Goal: Task Accomplishment & Management: Manage account settings

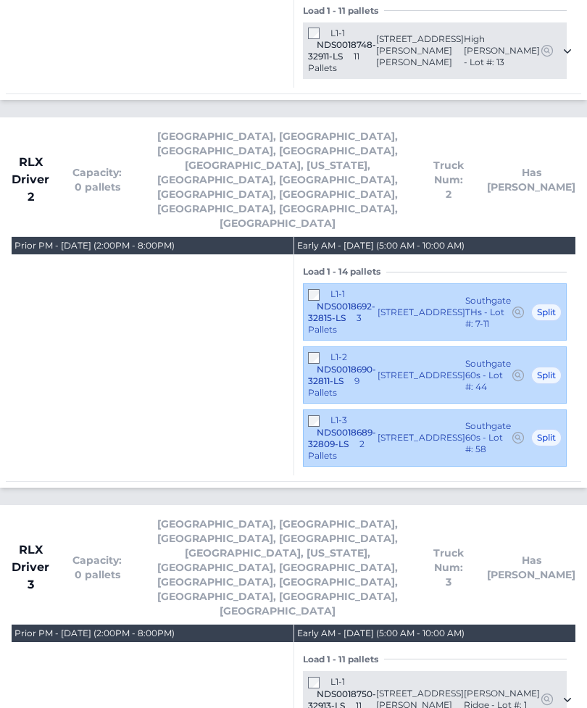
scroll to position [3514, 0]
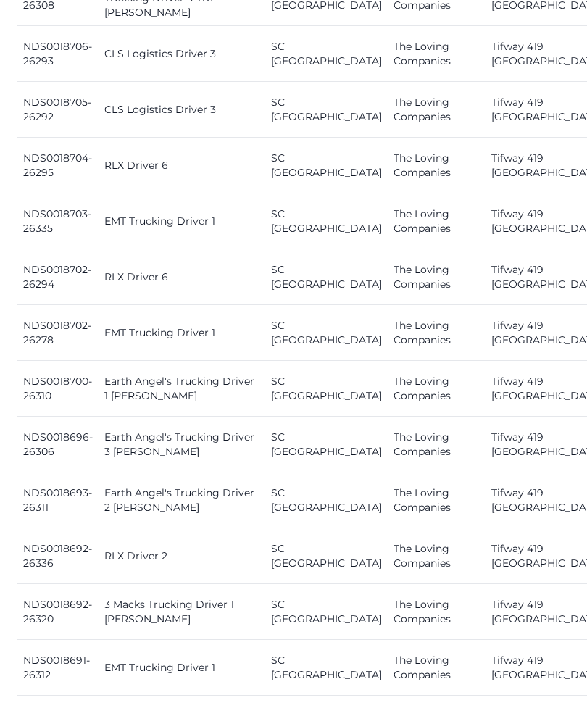
scroll to position [1420, 0]
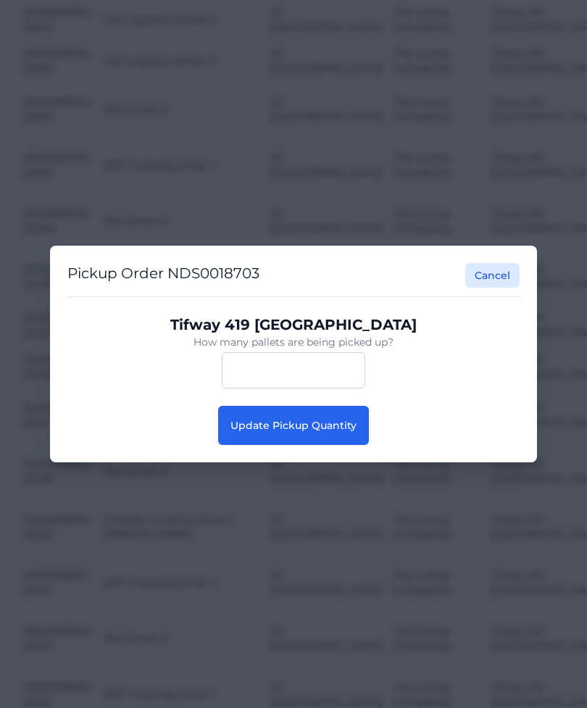
click at [335, 432] on span "Update Pickup Quantity" at bounding box center [293, 425] width 126 height 13
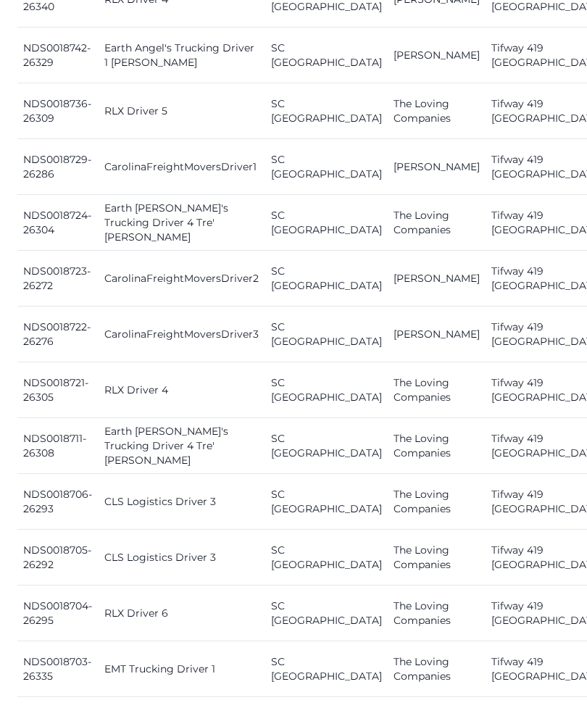
scroll to position [1296, 0]
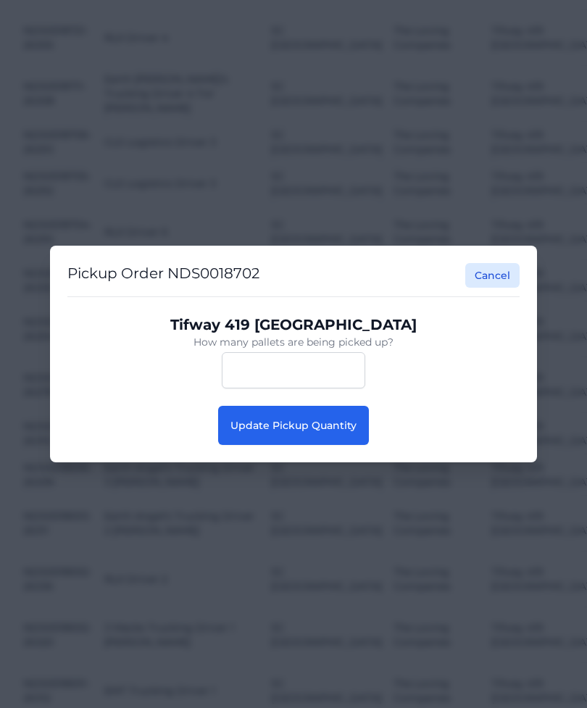
click at [357, 445] on button "Update Pickup Quantity" at bounding box center [293, 425] width 151 height 39
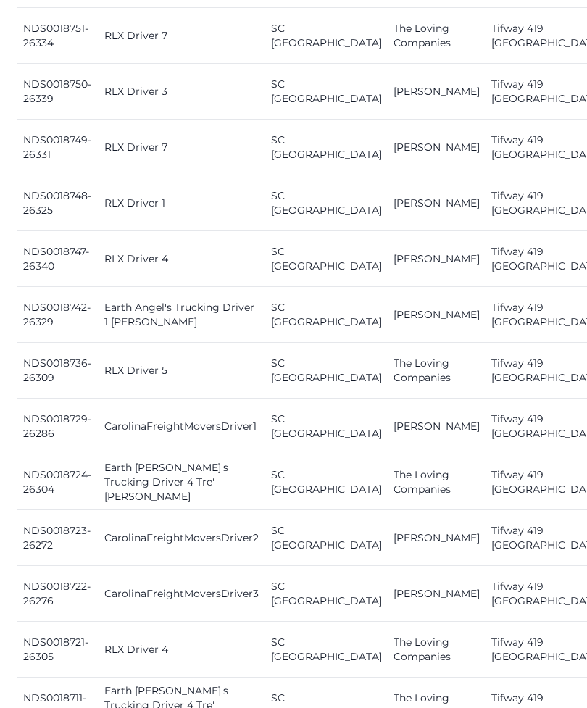
scroll to position [713, 0]
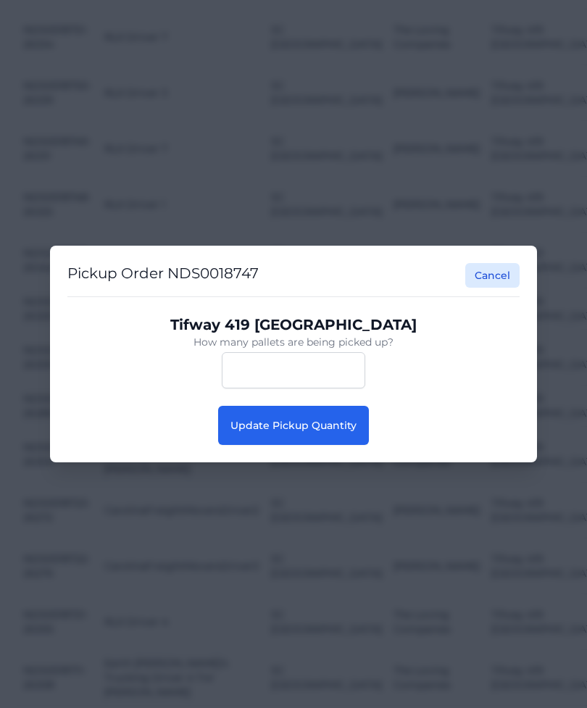
click at [344, 422] on span "Update Pickup Quantity" at bounding box center [293, 425] width 126 height 13
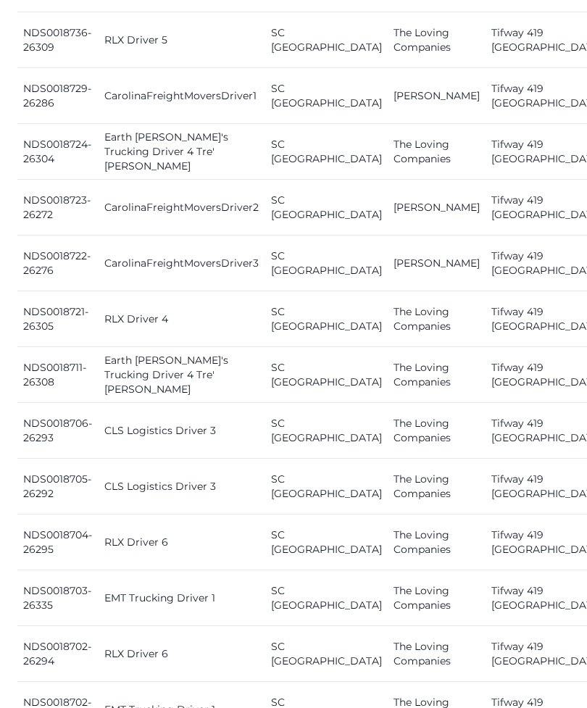
scroll to position [1044, 0]
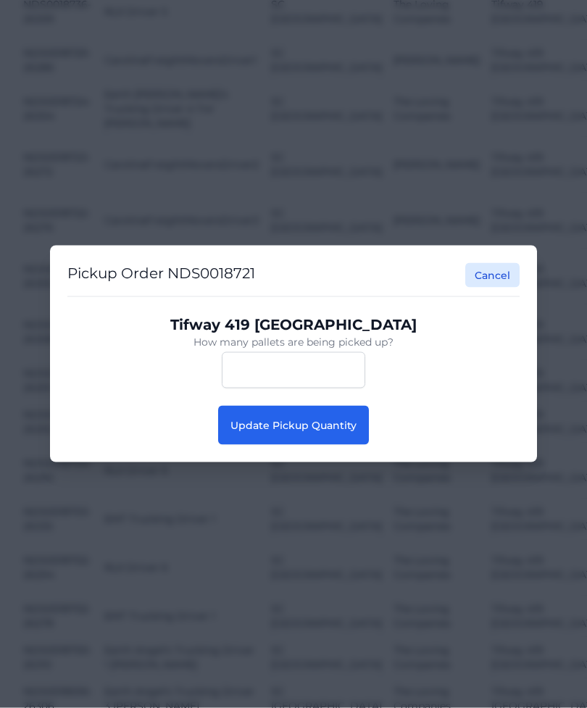
scroll to position [1044, 0]
click at [354, 432] on span "Update Pickup Quantity" at bounding box center [293, 425] width 126 height 13
